Goal: Transaction & Acquisition: Obtain resource

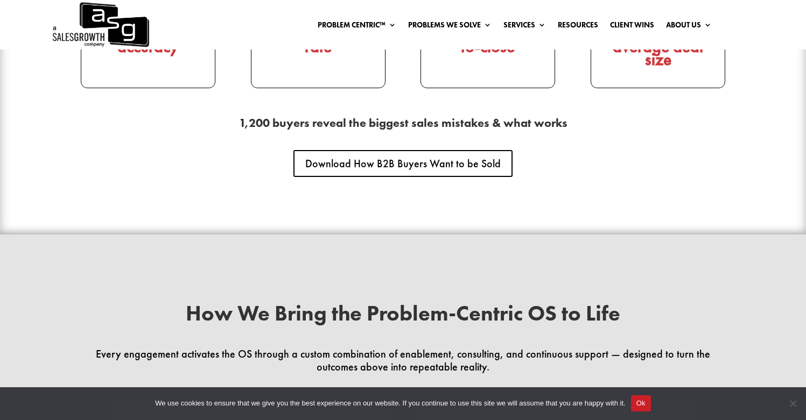
scroll to position [1671, 0]
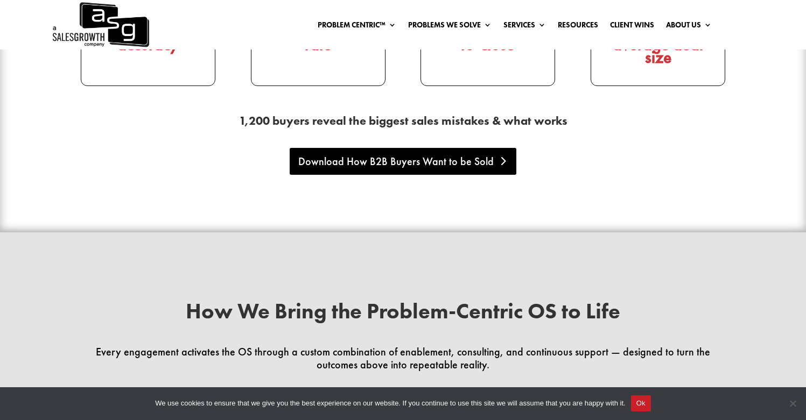
click at [466, 166] on link "Download How B2B Buyers Want to be Sold" at bounding box center [403, 161] width 227 height 27
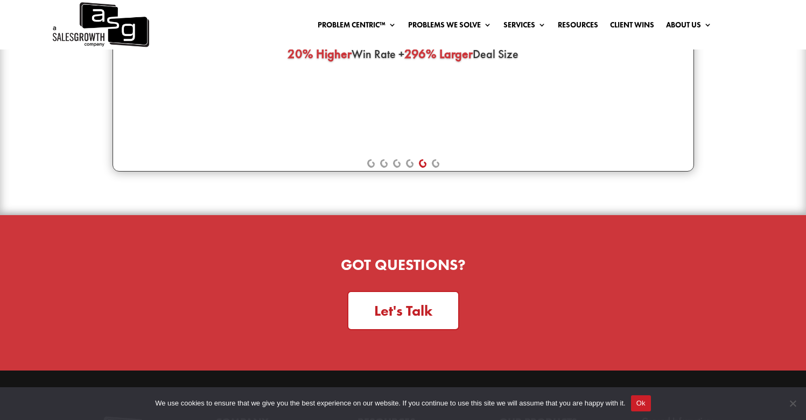
scroll to position [2885, 0]
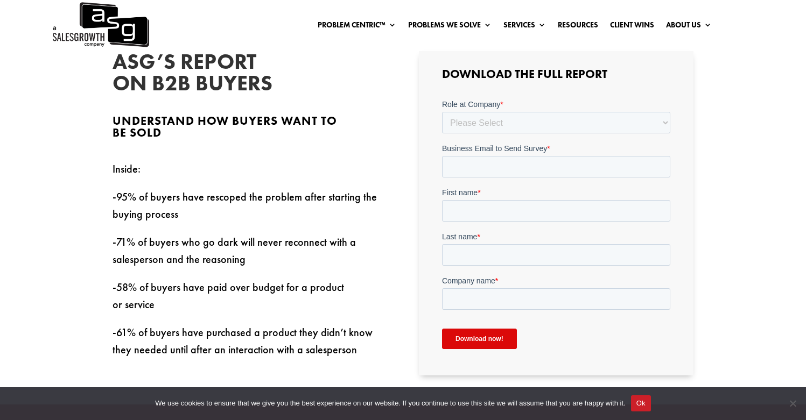
scroll to position [293, 0]
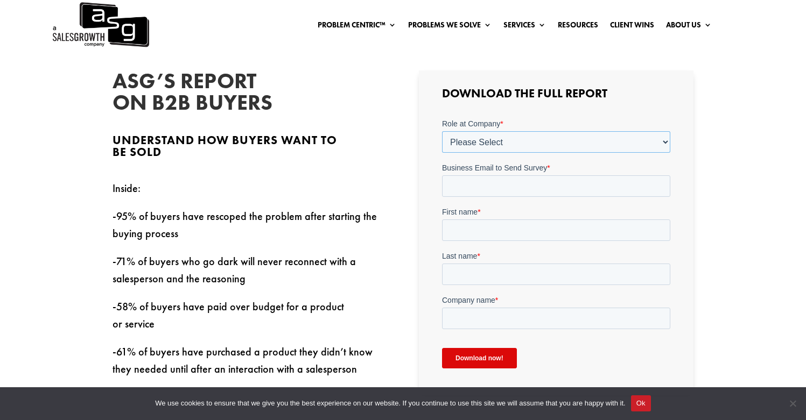
click at [499, 143] on select "Please Select C-Level (CRO, CSO, etc) Senior Leadership (VP of Sales, VP of Ena…" at bounding box center [556, 142] width 228 height 22
click at [442, 131] on select "Please Select C-Level (CRO, CSO, etc) Senior Leadership (VP of Sales, VP of Ena…" at bounding box center [556, 142] width 228 height 22
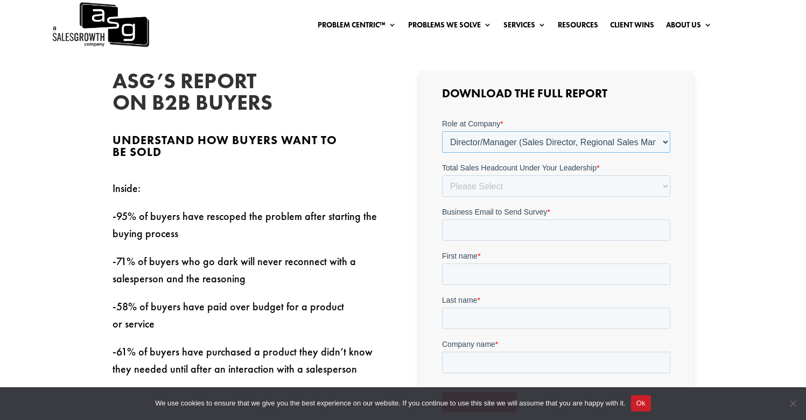
click at [483, 140] on select "Please Select C-Level (CRO, CSO, etc) Senior Leadership (VP of Sales, VP of Ena…" at bounding box center [556, 142] width 228 height 22
click at [442, 131] on select "Please Select C-Level (CRO, CSO, etc) Senior Leadership (VP of Sales, VP of Ena…" at bounding box center [556, 142] width 228 height 22
click at [478, 139] on select "Please Select C-Level (CRO, CSO, etc) Senior Leadership (VP of Sales, VP of Ena…" at bounding box center [556, 142] width 228 height 22
click at [442, 131] on select "Please Select C-Level (CRO, CSO, etc) Senior Leadership (VP of Sales, VP of Ena…" at bounding box center [556, 142] width 228 height 22
click at [475, 146] on select "Please Select C-Level (CRO, CSO, etc) Senior Leadership (VP of Sales, VP of Ena…" at bounding box center [556, 142] width 228 height 22
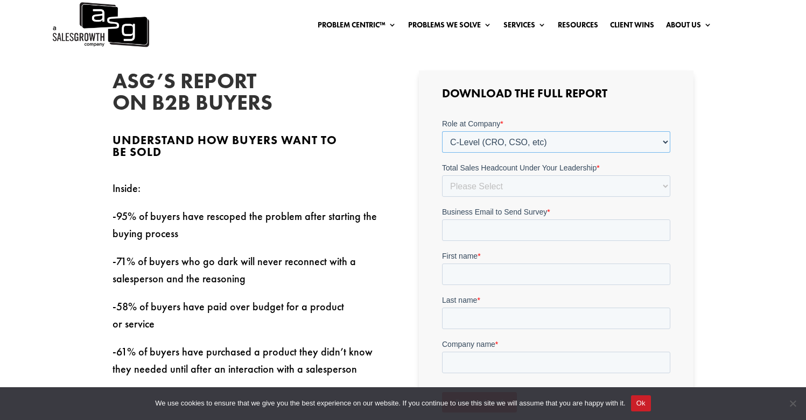
select select "Director/Manager (Sales Director, Regional Sales Manager, etc)"
click at [442, 131] on select "Please Select C-Level (CRO, CSO, etc) Senior Leadership (VP of Sales, VP of Ena…" at bounding box center [556, 142] width 228 height 22
click at [473, 189] on select "Please Select Just Me 1-9 [PHONE_NUMBER] [PHONE_NUMBER]+" at bounding box center [556, 186] width 228 height 22
click at [442, 175] on select "Please Select Just Me 1-9 [PHONE_NUMBER] [PHONE_NUMBER]+" at bounding box center [556, 186] width 228 height 22
click at [487, 191] on select "Please Select Just Me 1-9 [PHONE_NUMBER] [PHONE_NUMBER]+" at bounding box center [556, 186] width 228 height 22
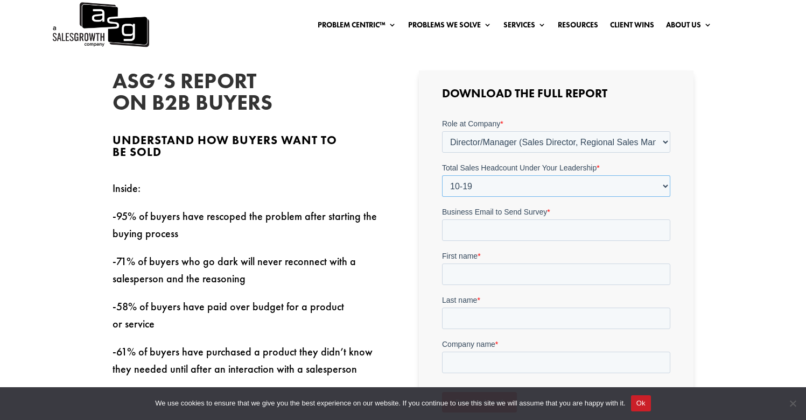
click at [442, 175] on select "Please Select Just Me 1-9 [PHONE_NUMBER] [PHONE_NUMBER]+" at bounding box center [556, 186] width 228 height 22
click at [478, 186] on select "Please Select Just Me 1-9 [PHONE_NUMBER] [PHONE_NUMBER]+" at bounding box center [556, 186] width 228 height 22
select select "1-9"
click at [442, 175] on select "Please Select Just Me 1-9 [PHONE_NUMBER] [PHONE_NUMBER]+" at bounding box center [556, 186] width 228 height 22
click at [474, 231] on input "Business Email to Send Survey *" at bounding box center [556, 230] width 228 height 22
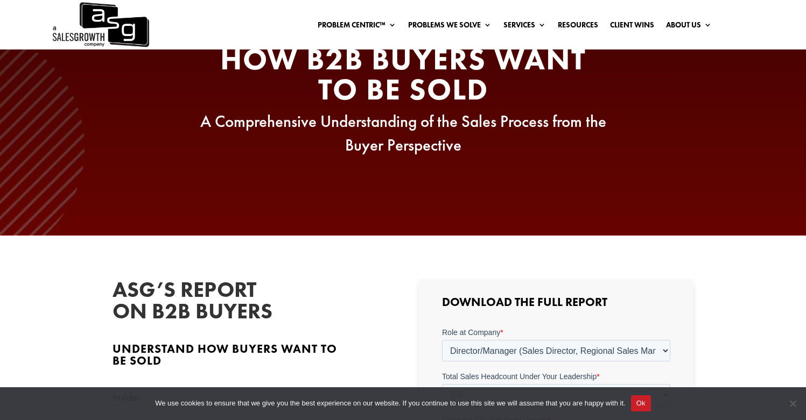
scroll to position [0, 0]
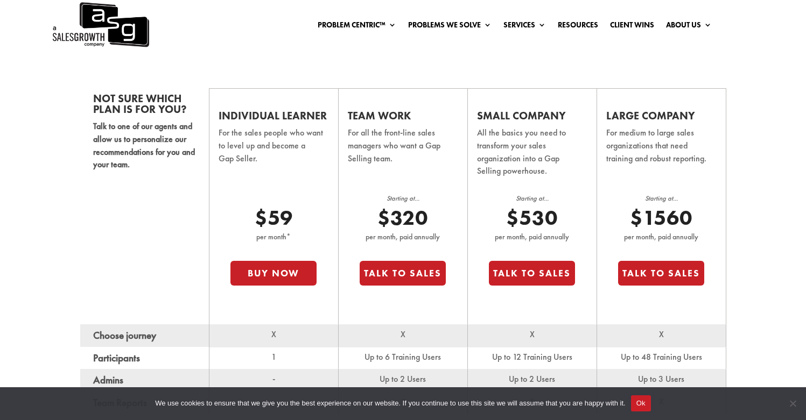
scroll to position [669, 0]
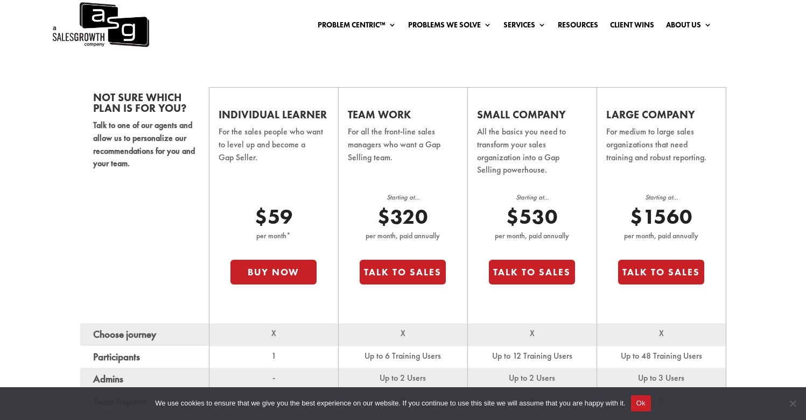
click at [377, 165] on p "For all the front-line sales managers who want a Gap Selling team." at bounding box center [402, 151] width 109 height 53
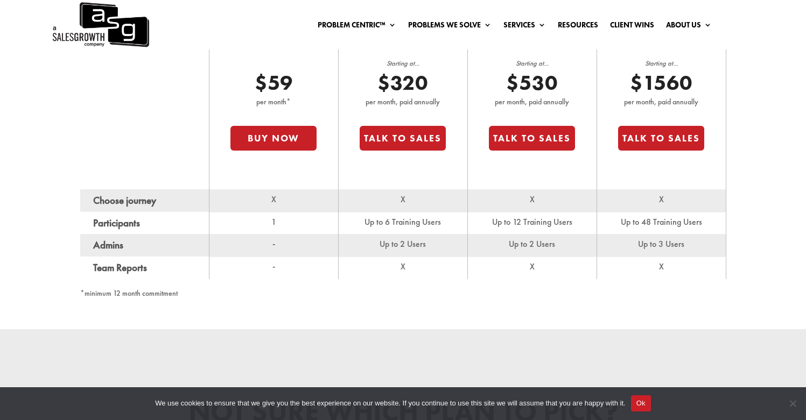
scroll to position [818, 0]
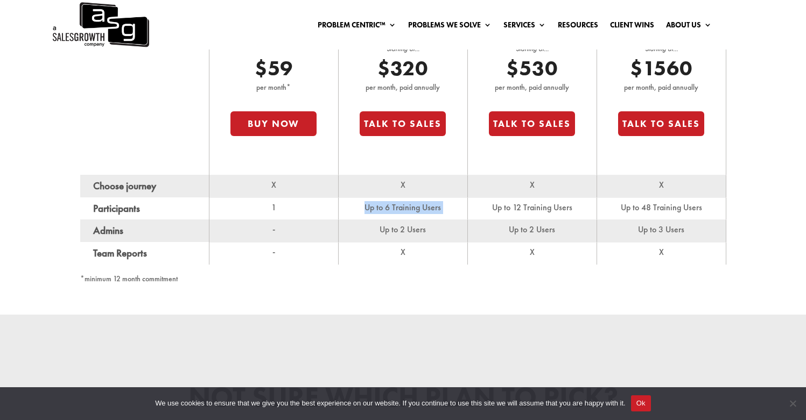
drag, startPoint x: 360, startPoint y: 208, endPoint x: 478, endPoint y: 208, distance: 118.4
click at [478, 208] on tr "Participants 1 Up to 6 Training Users Up to 12 Training Users Up to 48 Training…" at bounding box center [403, 209] width 646 height 23
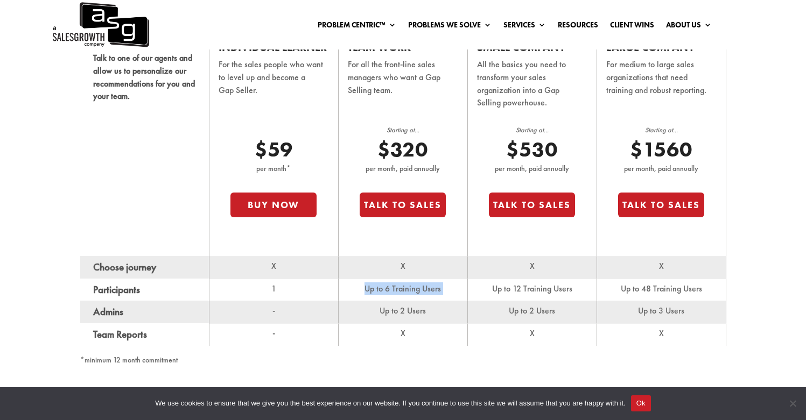
scroll to position [749, 0]
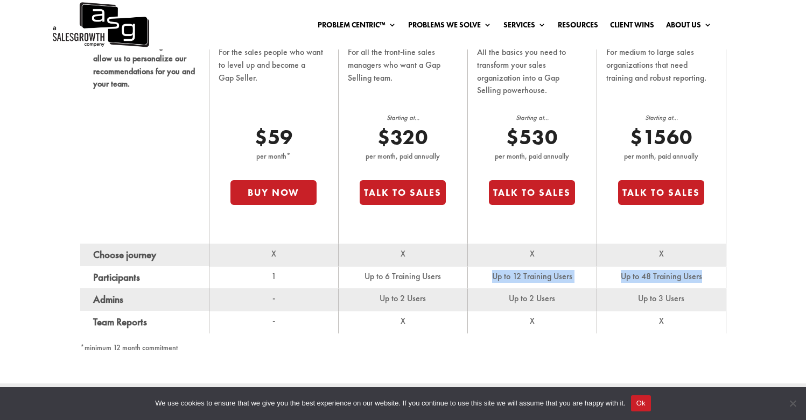
drag, startPoint x: 556, startPoint y: 281, endPoint x: 601, endPoint y: 285, distance: 45.3
click at [603, 285] on tr "Participants 1 Up to 6 Training Users Up to 12 Training Users Up to 48 Training…" at bounding box center [403, 277] width 646 height 23
click at [579, 285] on td "Up to 12 Training Users" at bounding box center [532, 277] width 129 height 23
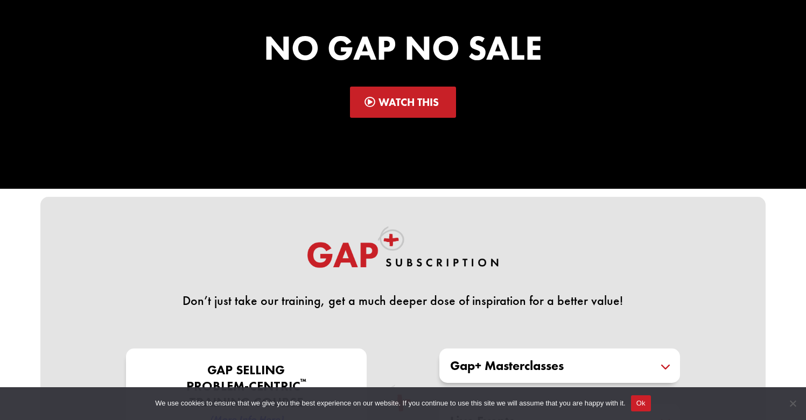
scroll to position [0, 0]
